Goal: Find specific page/section: Find specific page/section

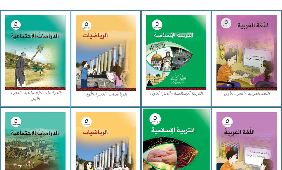
scroll to position [196, 0]
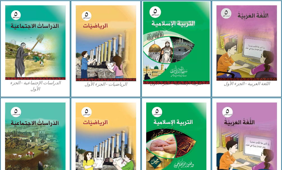
click at [193, 61] on img at bounding box center [176, 42] width 66 height 83
